Goal: Use online tool/utility: Use online tool/utility

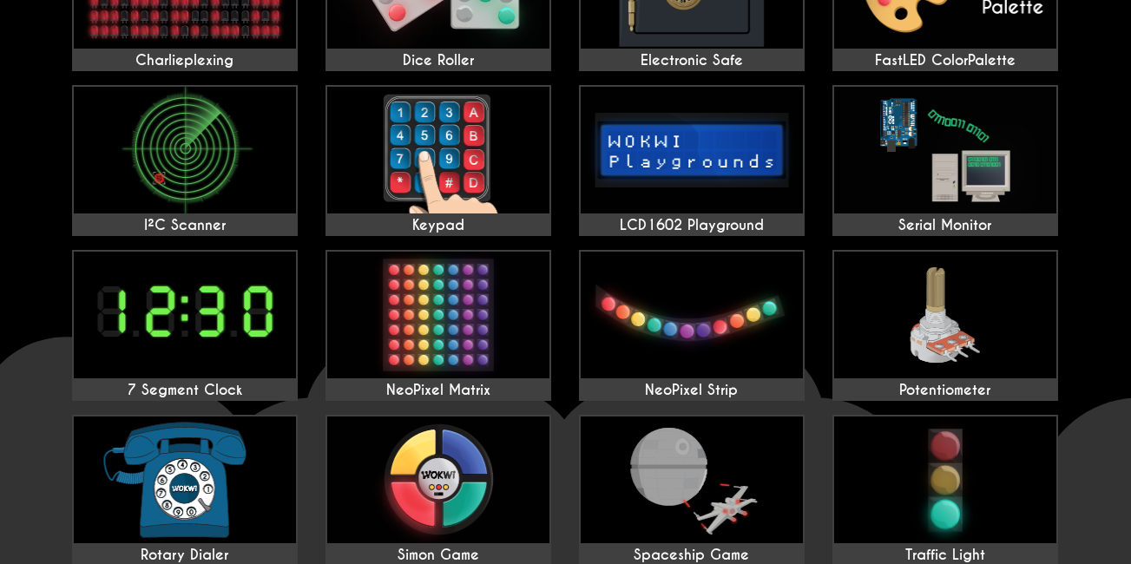
scroll to position [434, 0]
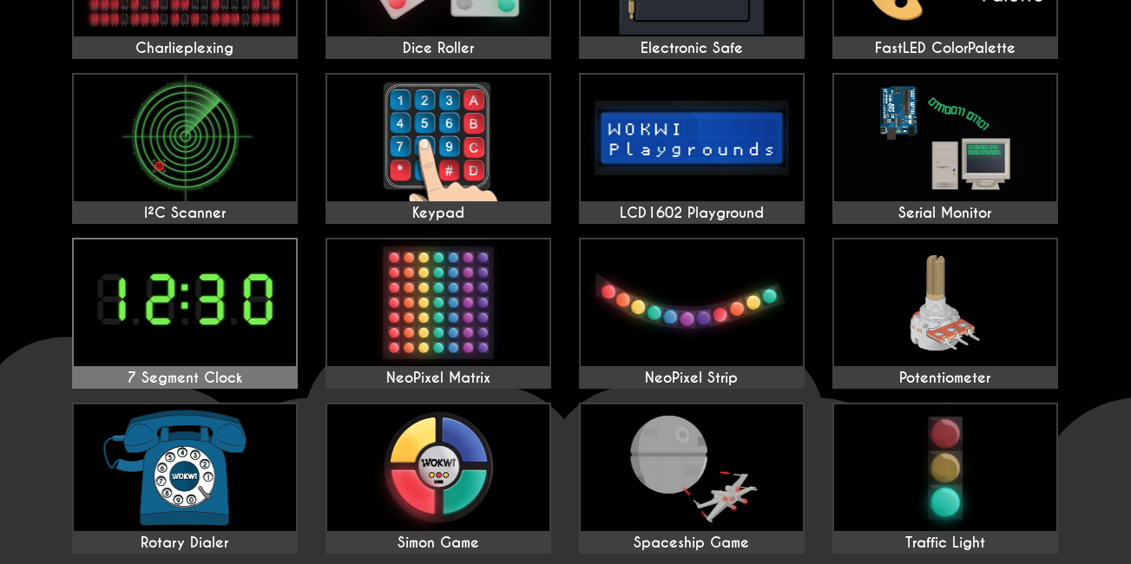
click at [190, 304] on img at bounding box center [185, 302] width 222 height 127
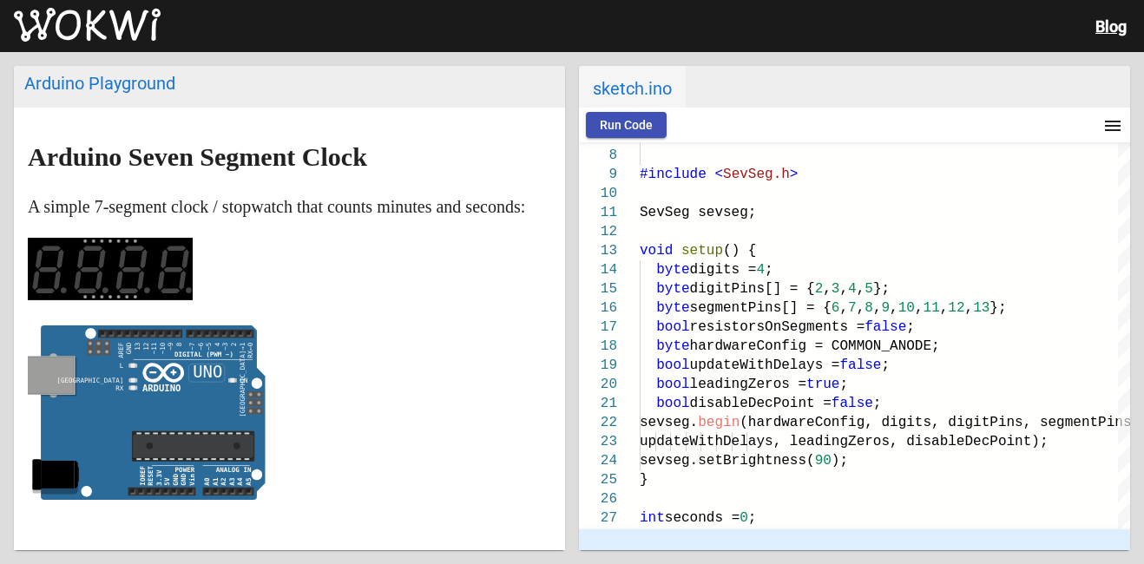
click at [635, 124] on span "Run Code" at bounding box center [626, 125] width 53 height 14
